Goal: Transaction & Acquisition: Purchase product/service

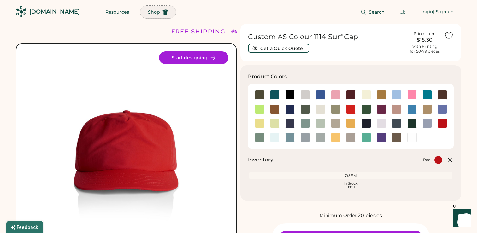
click at [148, 13] on span "Shop" at bounding box center [154, 12] width 12 height 4
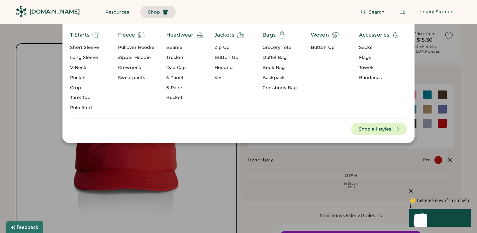
click at [188, 34] on div "Headwear" at bounding box center [179, 35] width 27 height 8
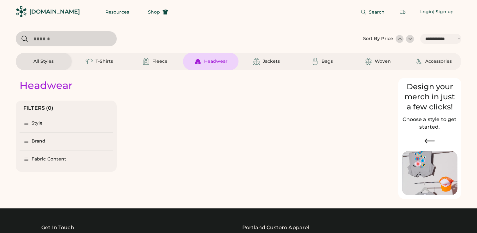
select select "*****"
select select "*"
